Goal: Check status: Check status

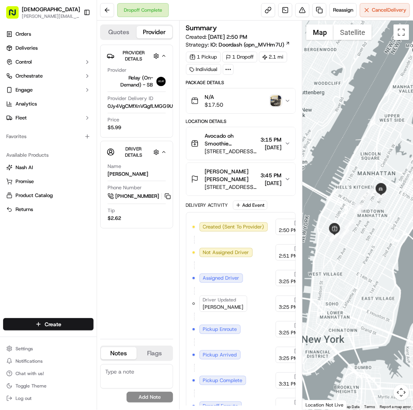
click at [271, 98] on img "button" at bounding box center [276, 101] width 11 height 11
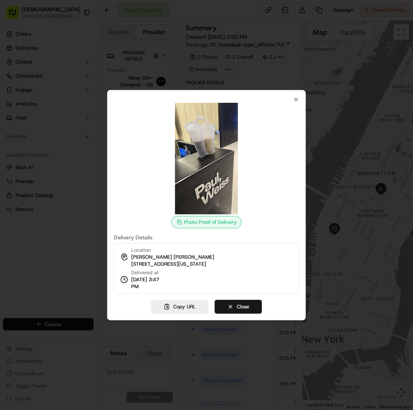
click at [300, 95] on div "Photo Proof of Delivery Delivery Details Location [PERSON_NAME] [PERSON_NAME] […" at bounding box center [206, 205] width 199 height 231
click at [297, 99] on icon "button" at bounding box center [296, 100] width 6 height 6
